Goal: Task Accomplishment & Management: Use online tool/utility

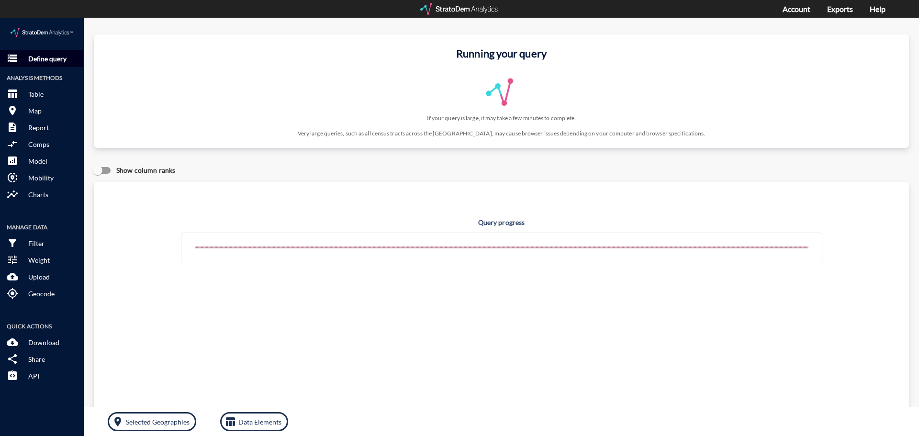
click p "Define query"
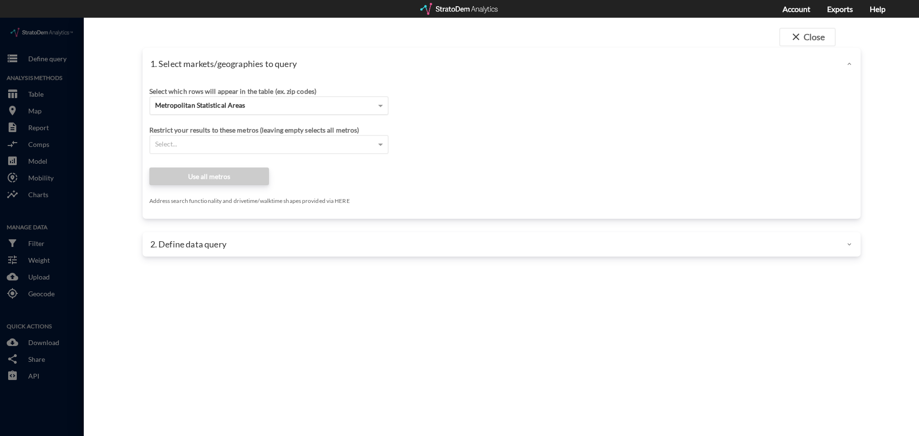
click div "Metropolitan Statistical Areas"
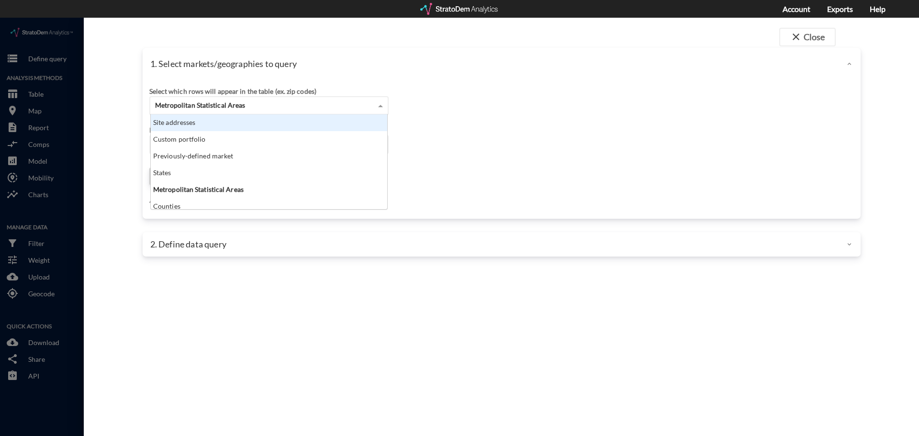
click div "Site addresses"
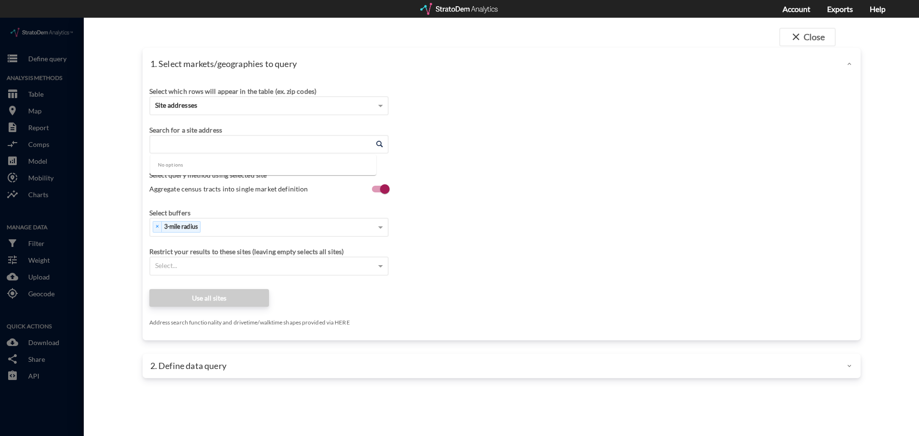
click input "Enter an address"
paste input "[STREET_ADDRESS]"
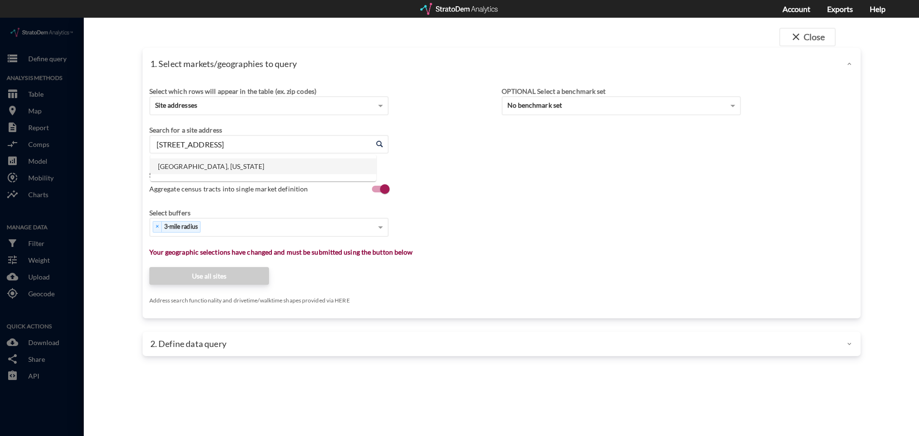
click li "[GEOGRAPHIC_DATA], [US_STATE]"
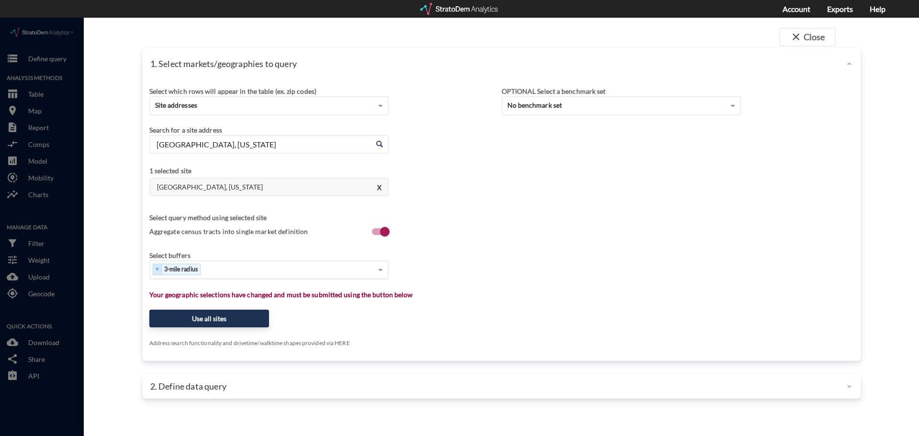
type input "[GEOGRAPHIC_DATA], [US_STATE]"
click div "Select..."
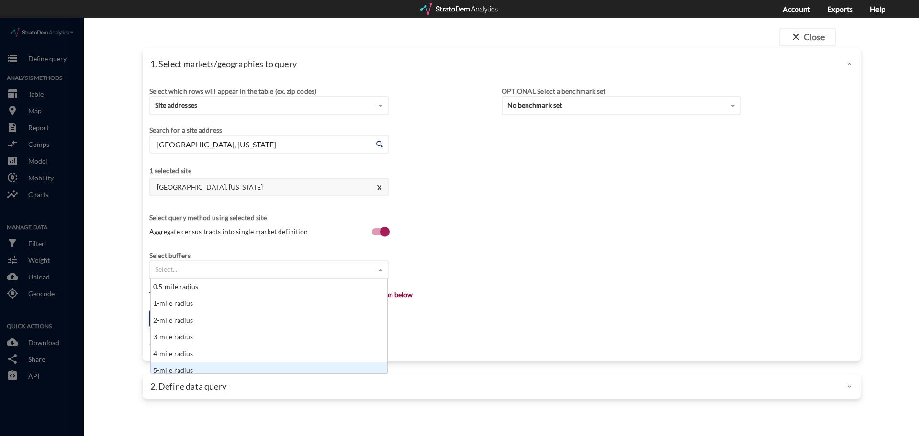
scroll to position [5, 0]
click div "5-mile radius"
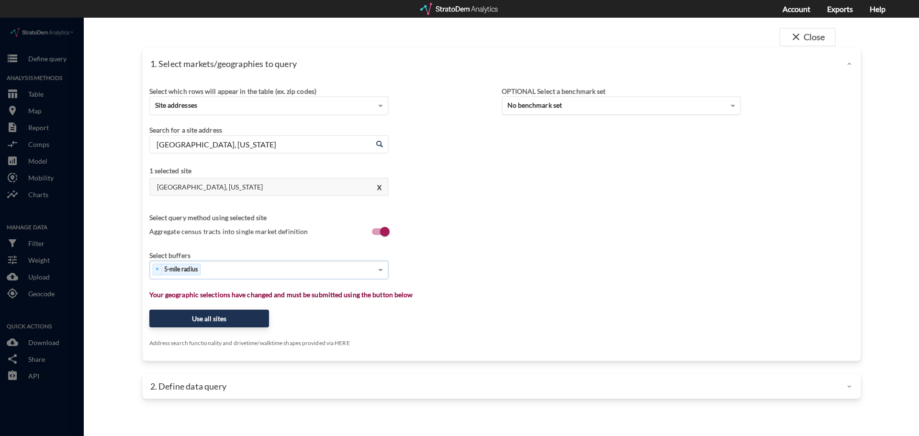
click div "No benchmark set"
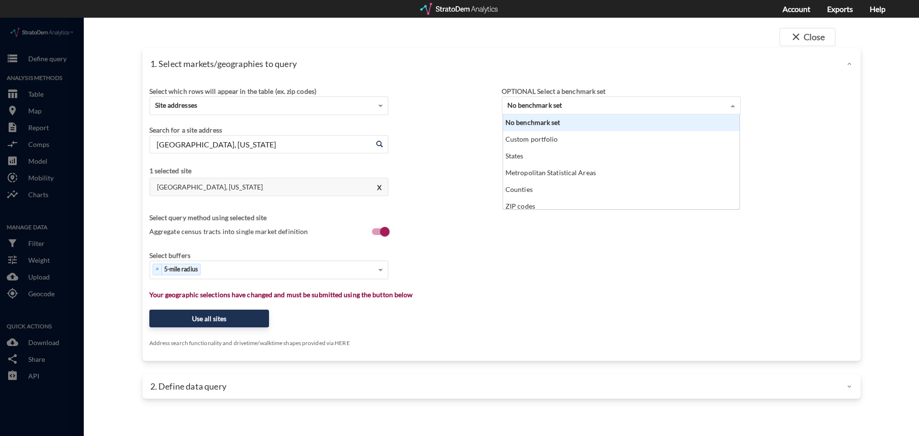
scroll to position [88, 231]
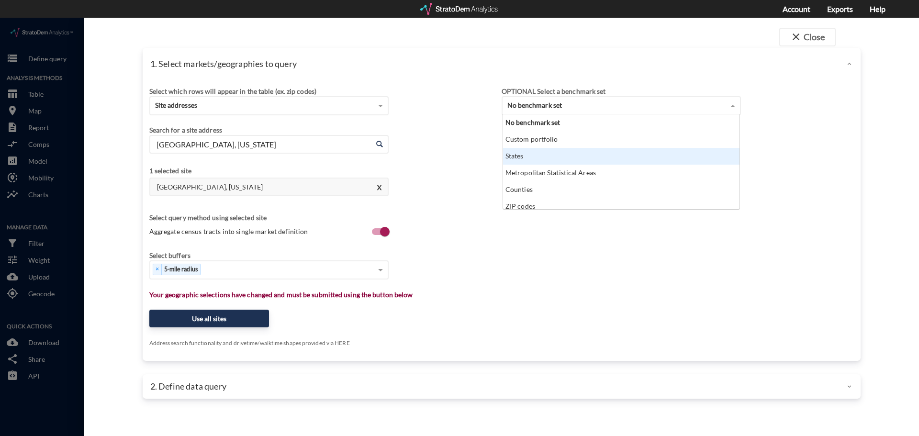
click div "States"
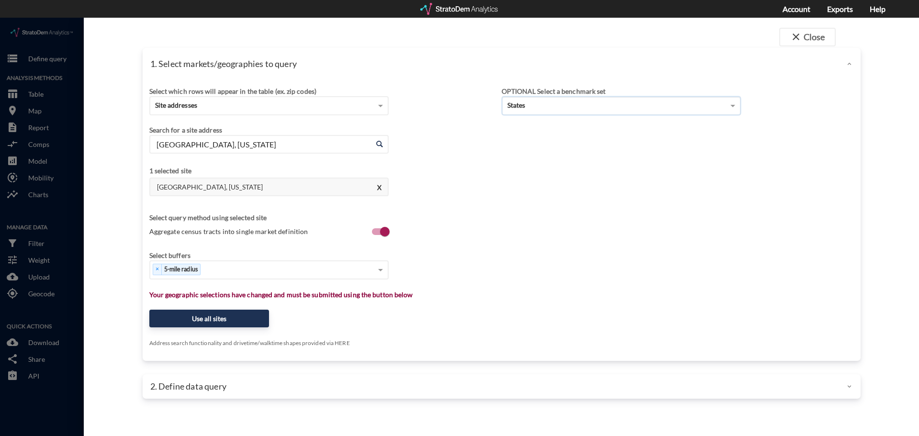
click div "Select which rows will appear in the table (ex. zip codes) Site addresses Selec…"
click button "Use all sites"
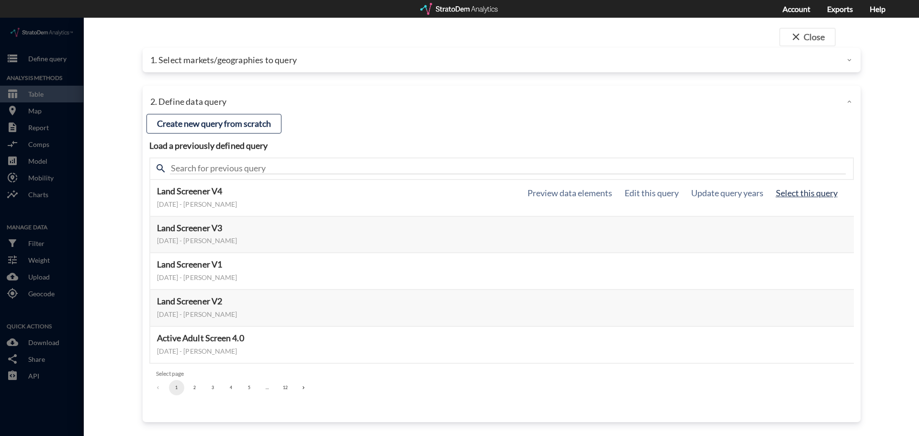
click button "Select this query"
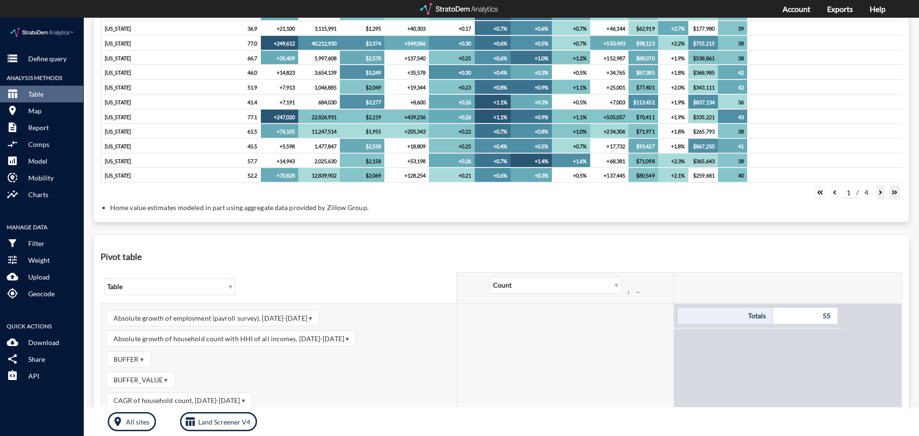
scroll to position [287, 0]
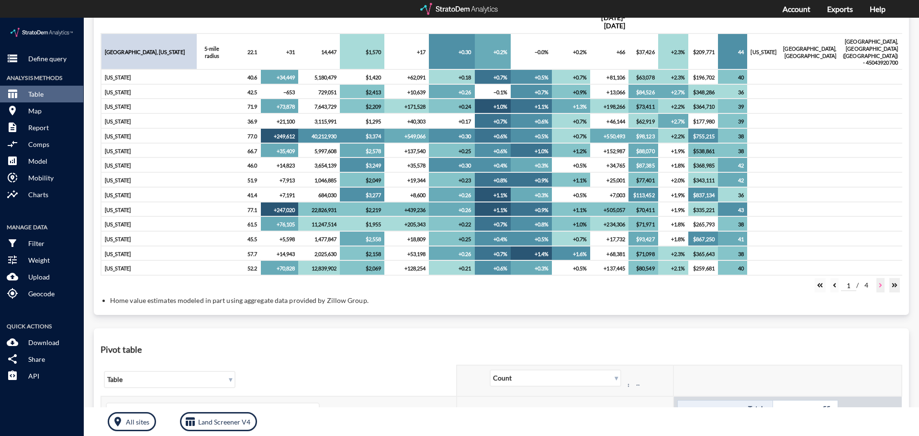
click button
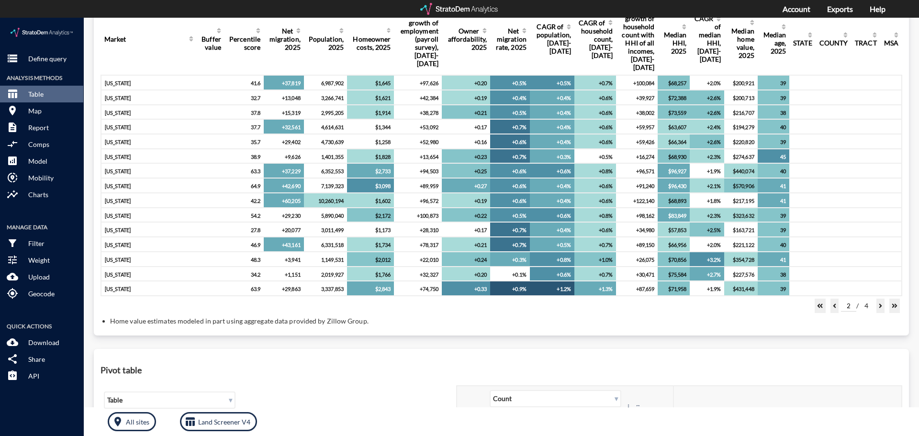
scroll to position [213, 0]
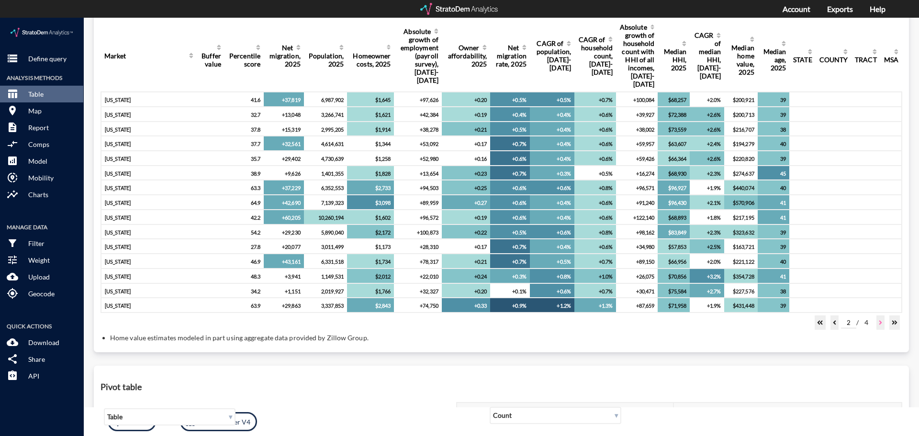
click icon
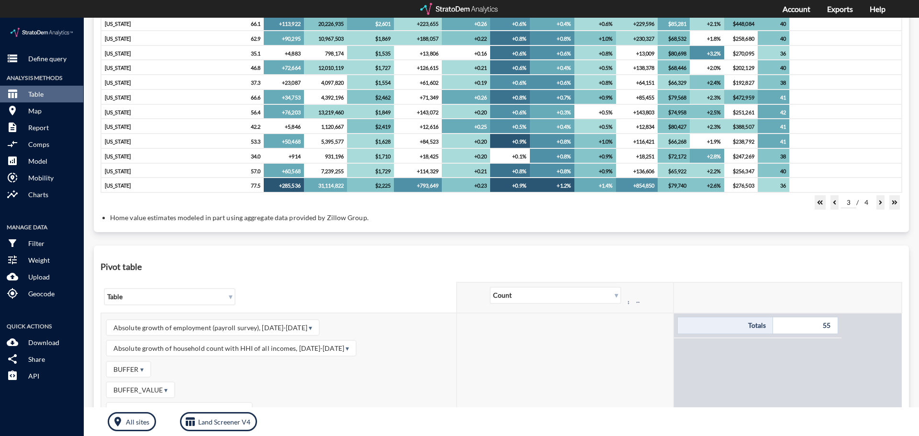
scroll to position [335, 0]
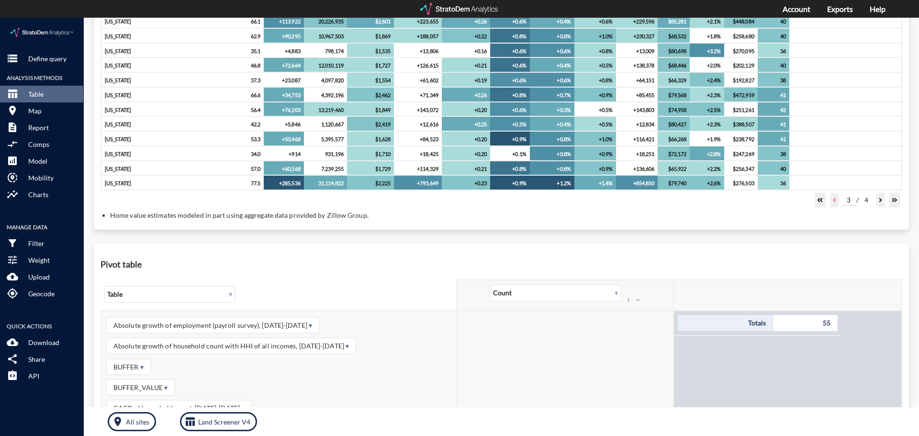
click icon
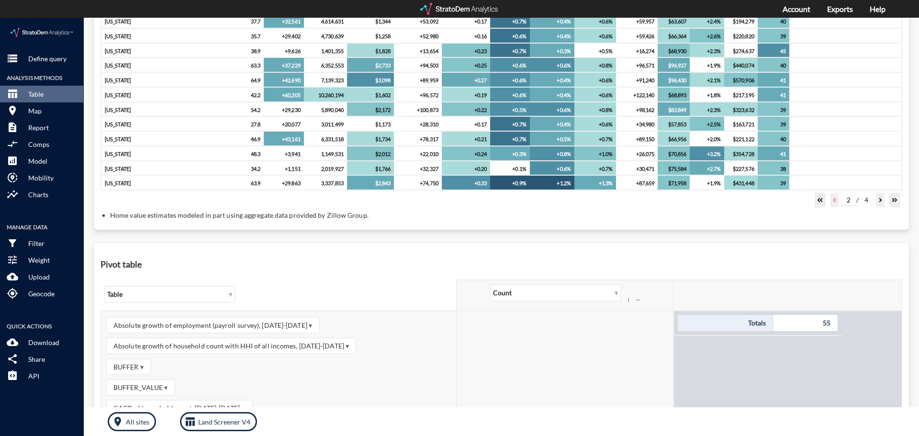
click icon
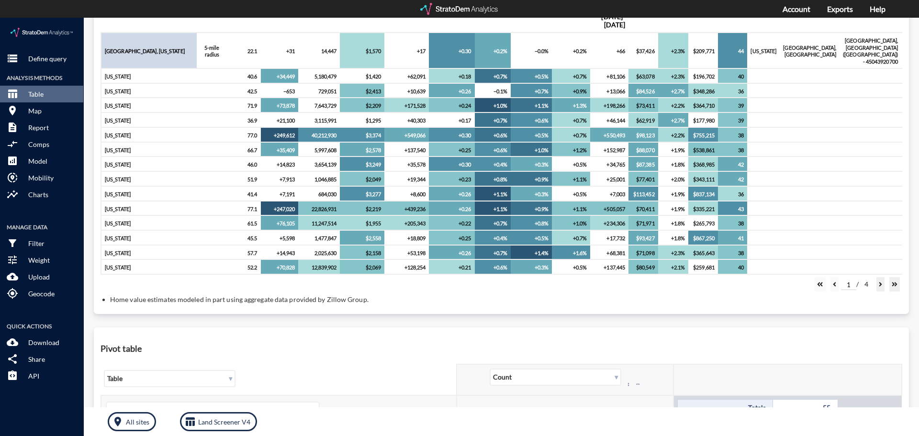
scroll to position [188, 0]
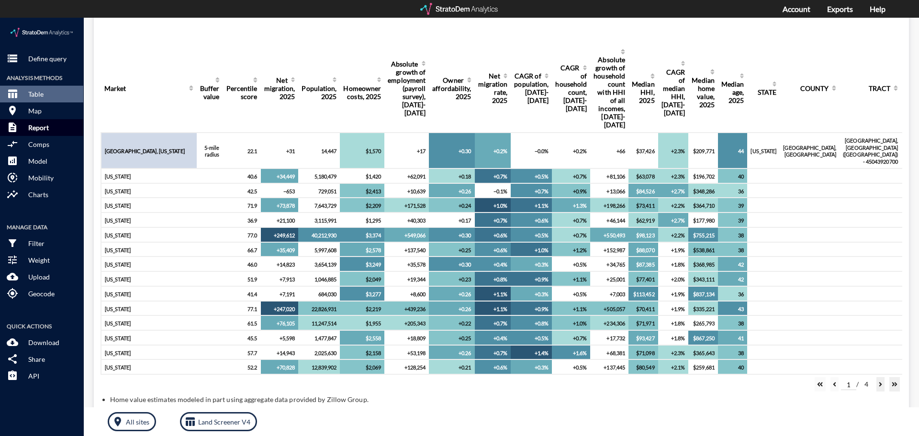
click button "description Report"
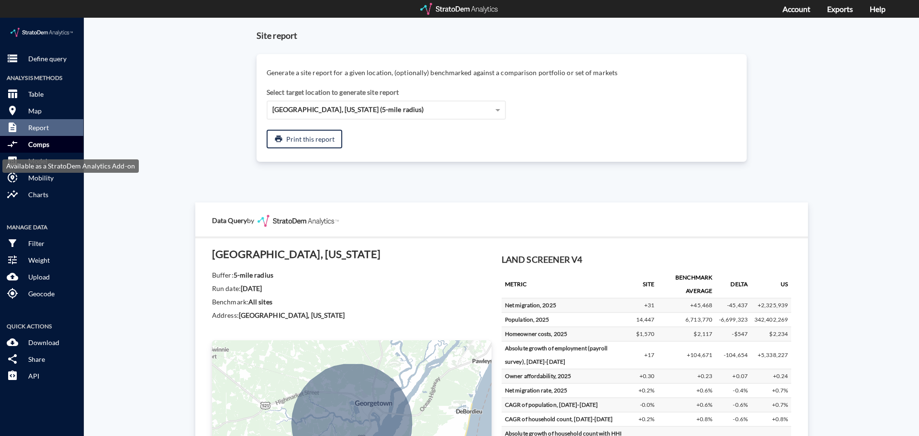
click button "compare_arrows Comps"
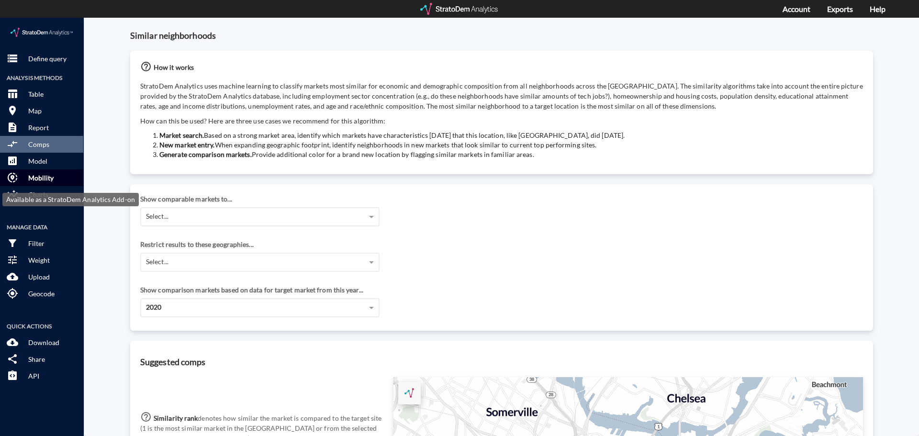
click p "Mobility"
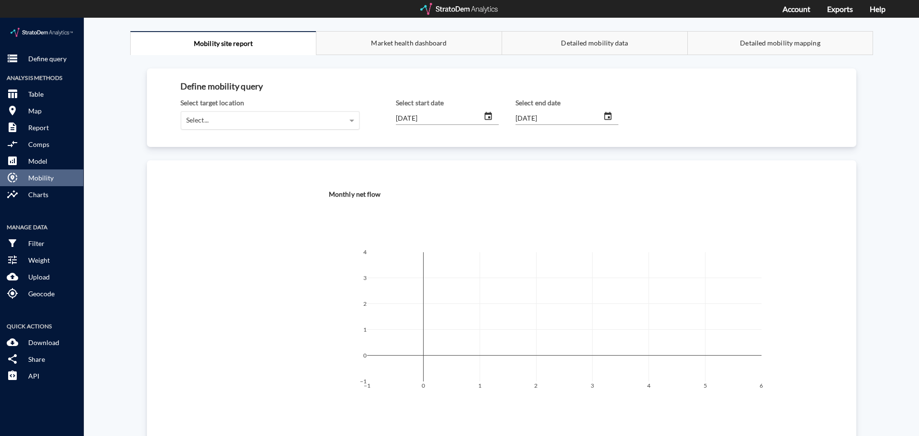
click div "Select..."
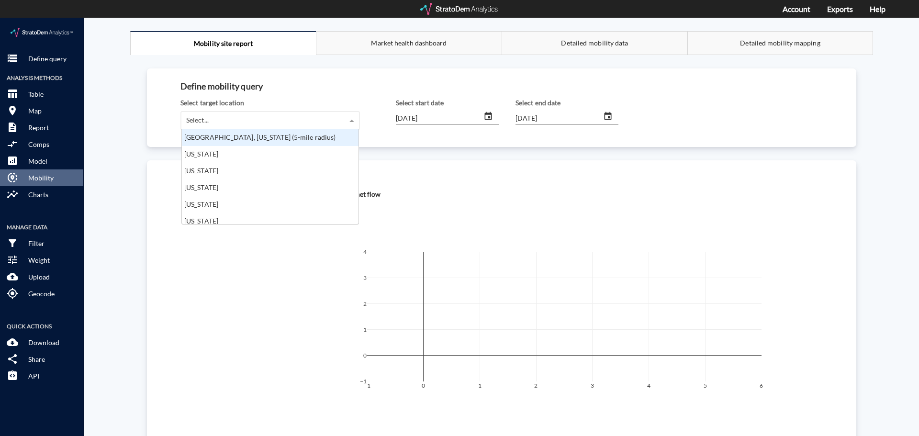
scroll to position [88, 171]
click div "[GEOGRAPHIC_DATA], [US_STATE] (5-mile radius)"
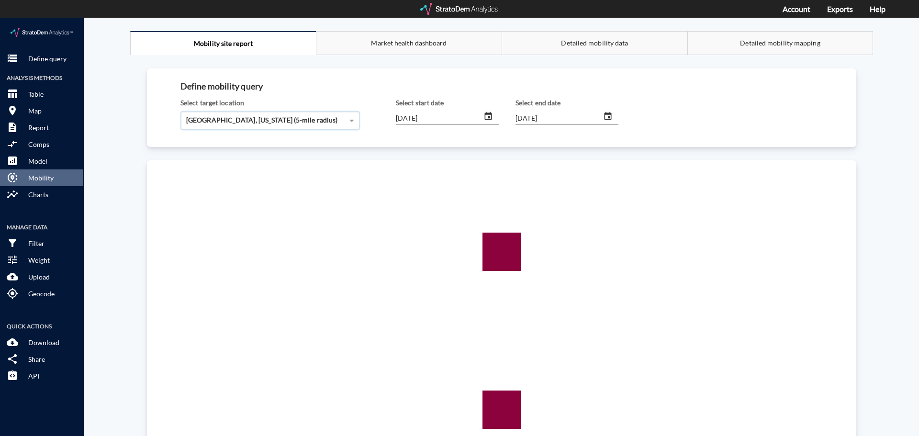
click input "[DATE]"
type input "[DATE]"
click input "[DATE]"
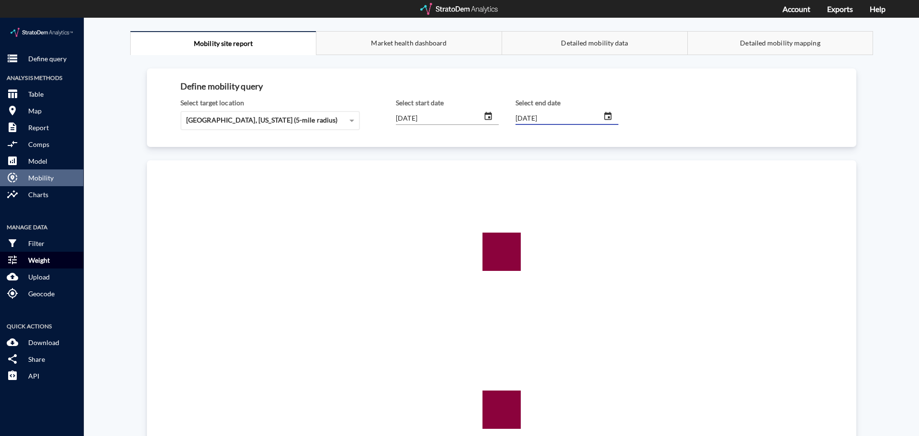
type input "[DATE]"
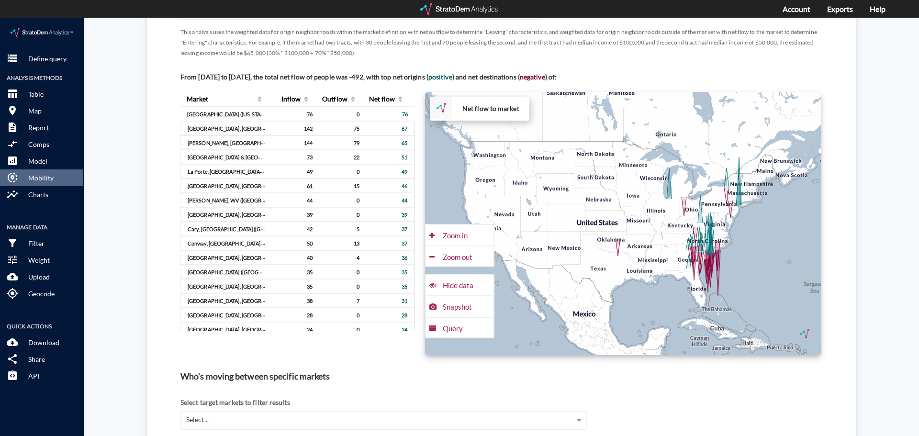
scroll to position [670, 0]
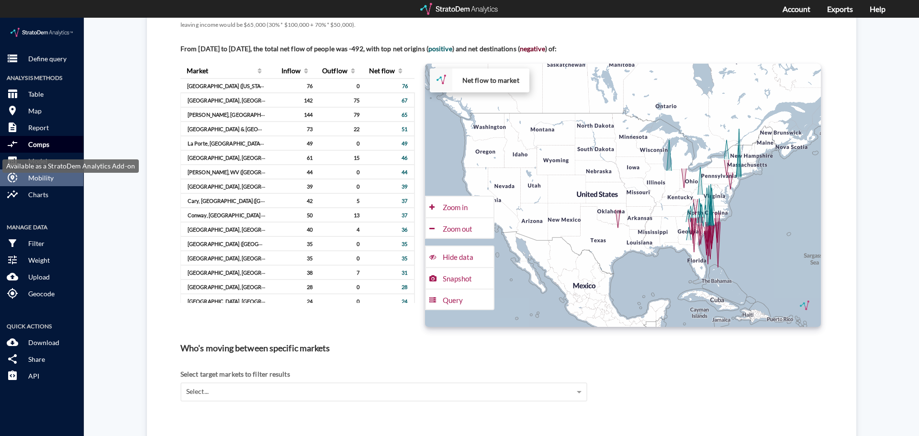
click p "Comps"
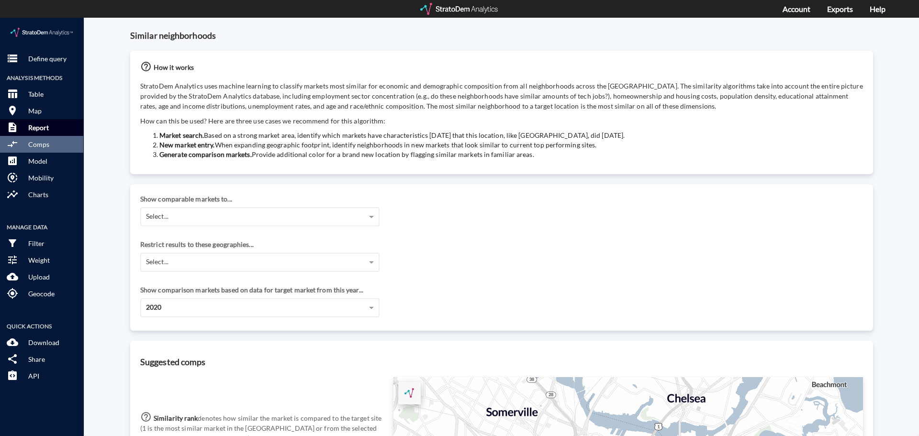
click p "Report"
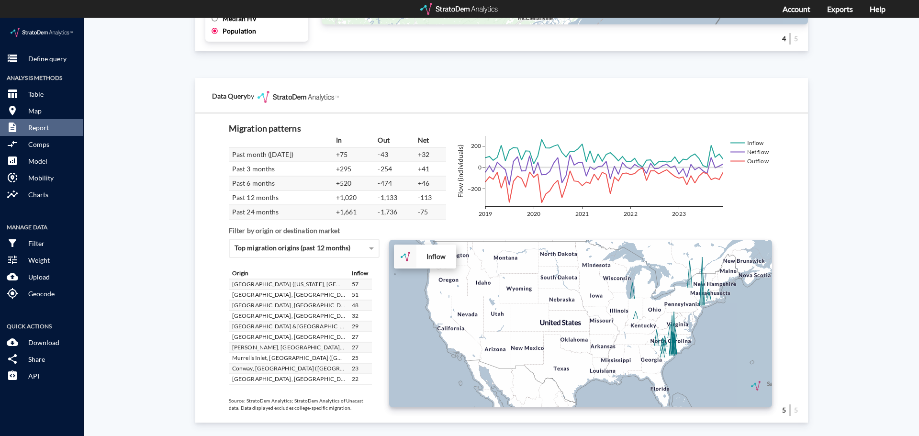
scroll to position [236, 0]
click div "Site report Generate a site report for a given location, (optionally) benchmark…"
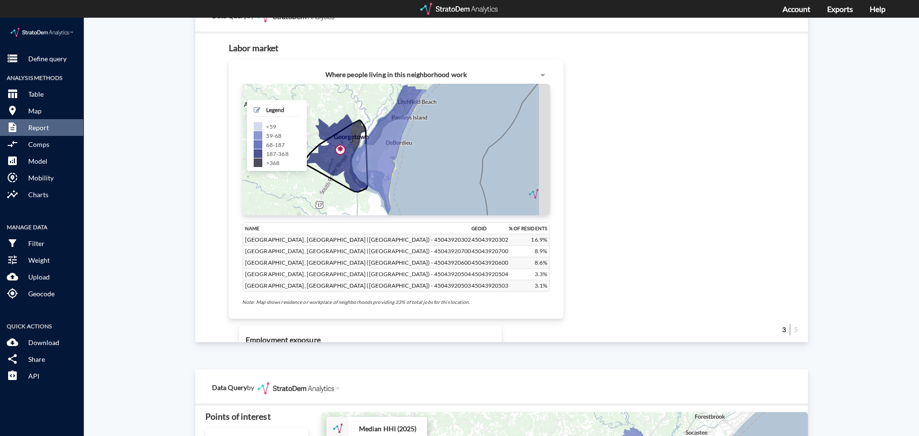
scroll to position [900, 0]
